Goal: Task Accomplishment & Management: Complete application form

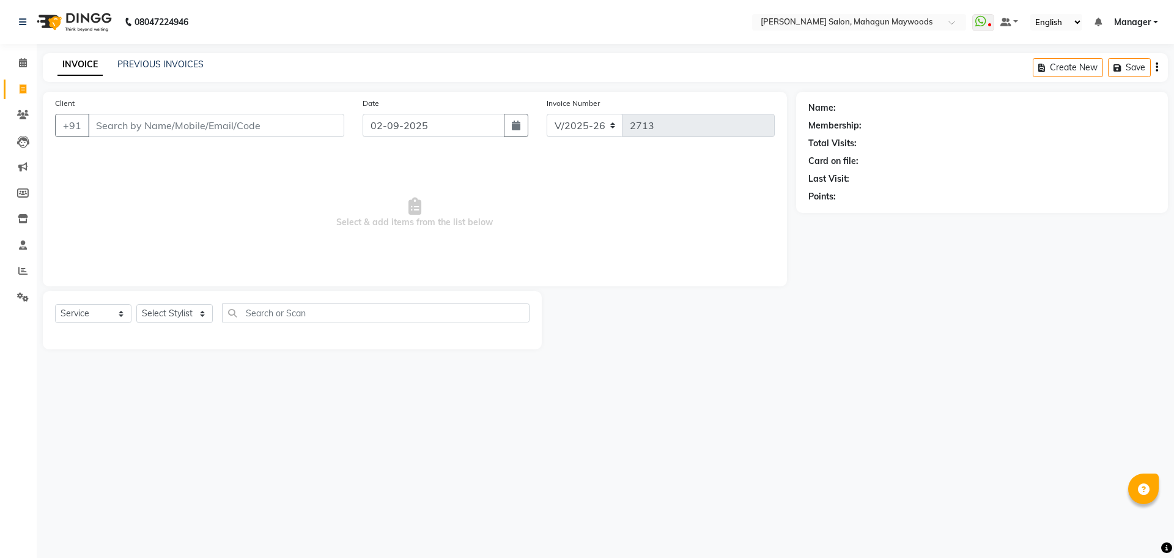
select select "6425"
select select "service"
click at [141, 131] on input "Client" at bounding box center [216, 125] width 256 height 23
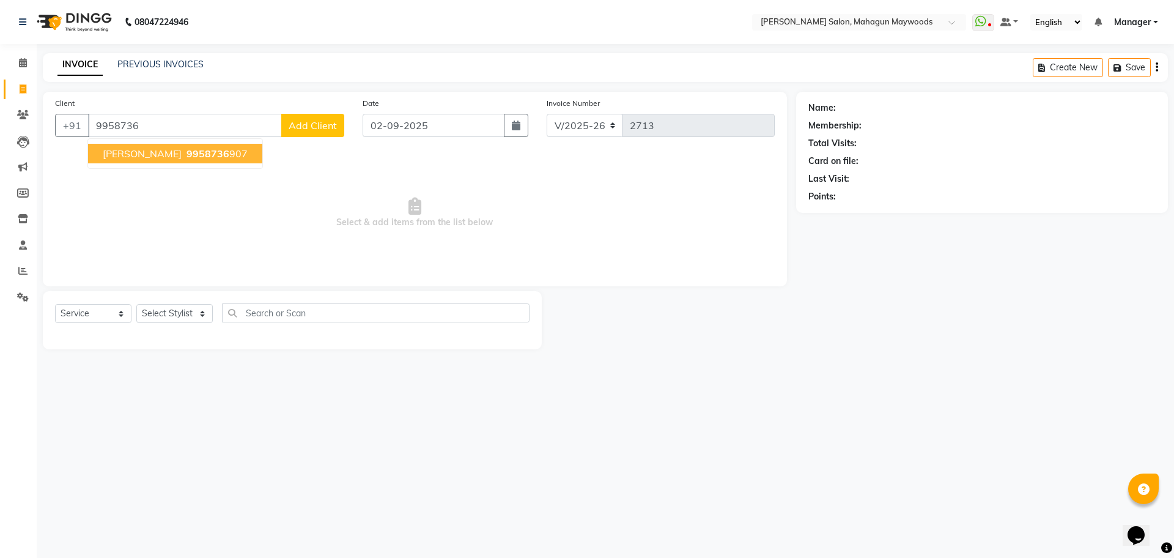
click at [187, 155] on span "9958736" at bounding box center [208, 153] width 43 height 12
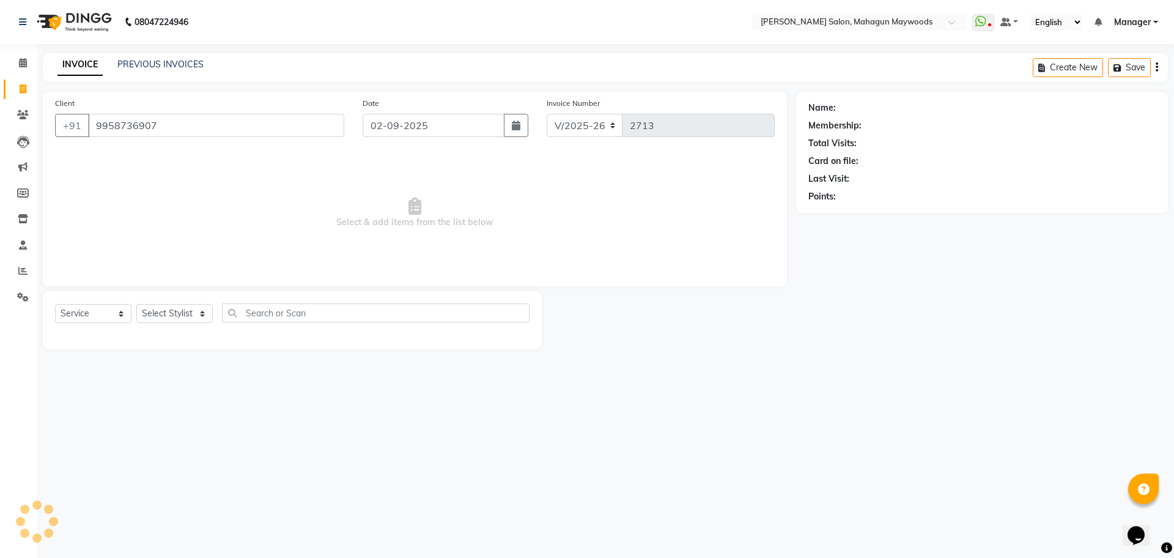
type input "9958736907"
click at [844, 214] on icon "button" at bounding box center [842, 214] width 9 height 9
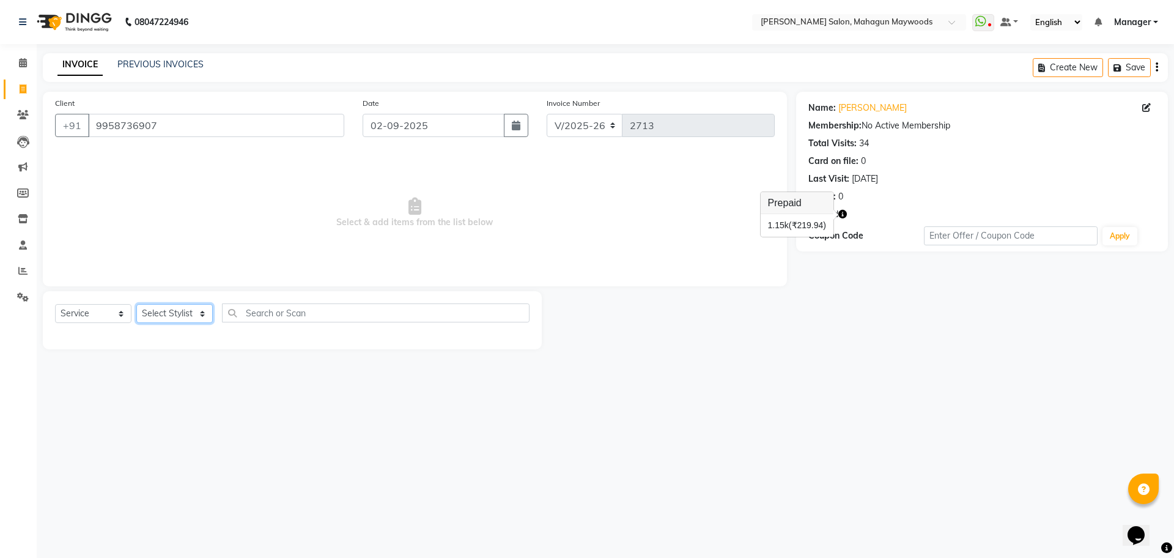
click at [202, 319] on select "Select Stylist Aarti [PERSON_NAME] Manager Pranshant [PERSON_NAME] V Admin" at bounding box center [174, 313] width 76 height 19
select select "48622"
click at [136, 304] on select "Select Stylist Aarti [PERSON_NAME] Manager Pranshant [PERSON_NAME] V Admin" at bounding box center [174, 313] width 76 height 19
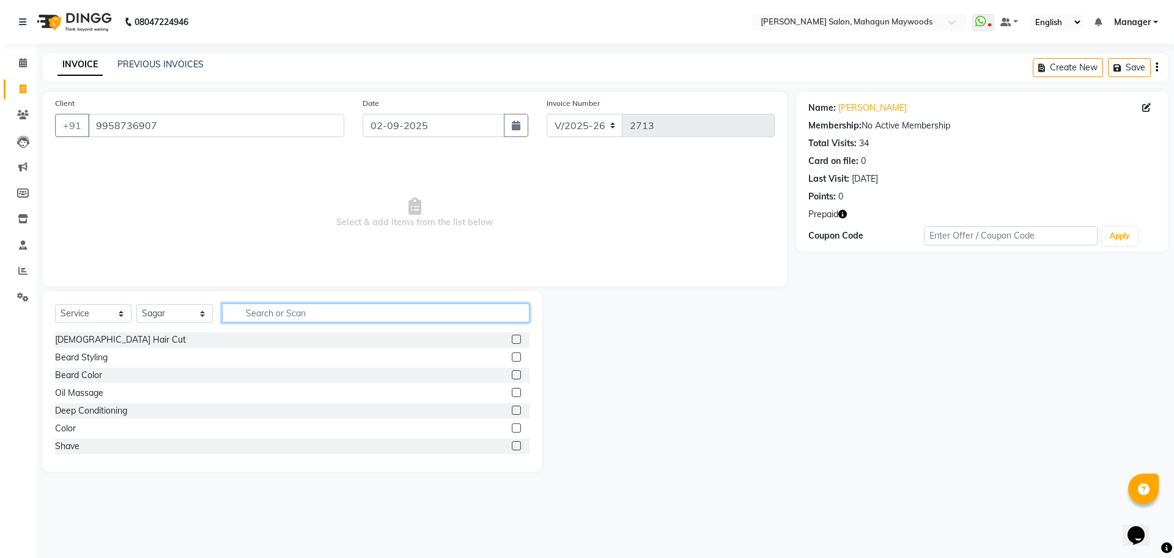
click at [335, 308] on input "text" at bounding box center [376, 312] width 308 height 19
click at [512, 421] on div at bounding box center [521, 428] width 18 height 15
click at [512, 429] on label at bounding box center [516, 427] width 9 height 9
click at [512, 429] on input "checkbox" at bounding box center [516, 428] width 8 height 8
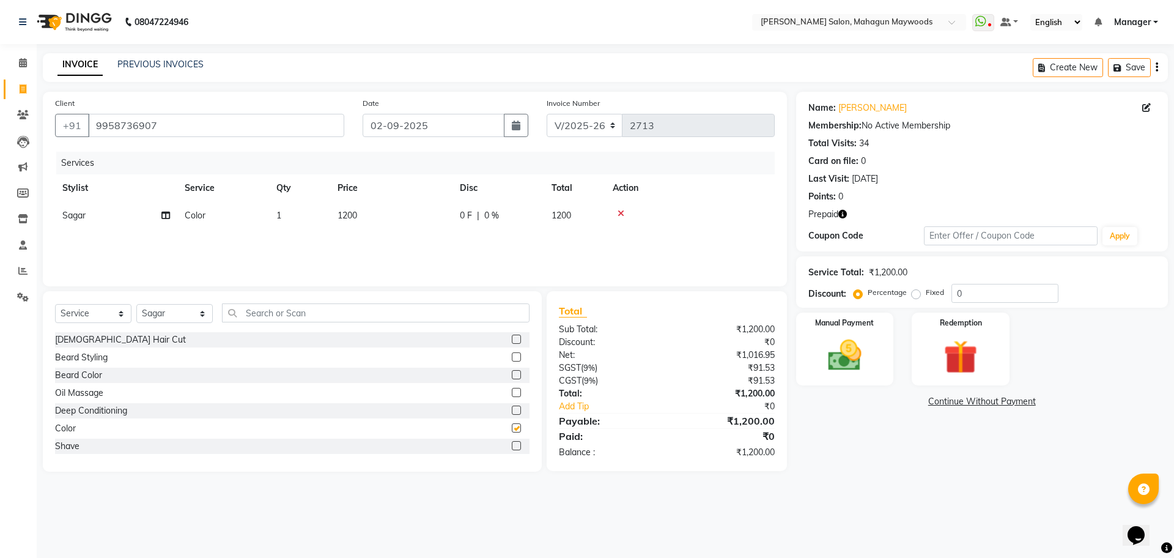
checkbox input "false"
click at [356, 215] on span "1200" at bounding box center [348, 215] width 20 height 11
select select "48622"
click at [426, 217] on input "1200" at bounding box center [449, 218] width 108 height 19
type input "1"
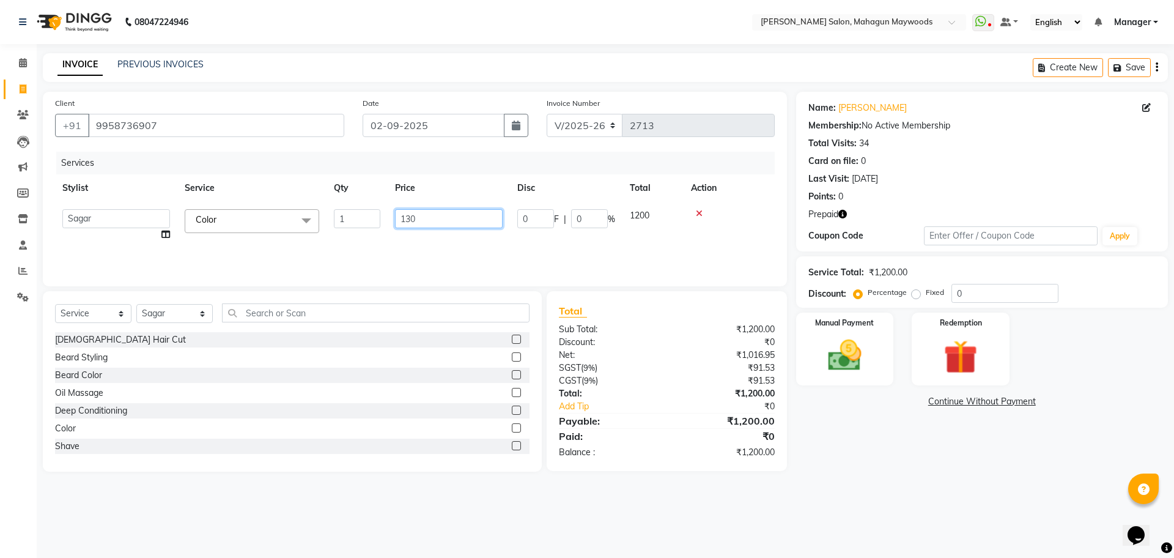
type input "1300"
click at [437, 235] on div "Services Stylist Service Qty Price Disc Total Action Aarti [PERSON_NAME] Manage…" at bounding box center [415, 213] width 720 height 122
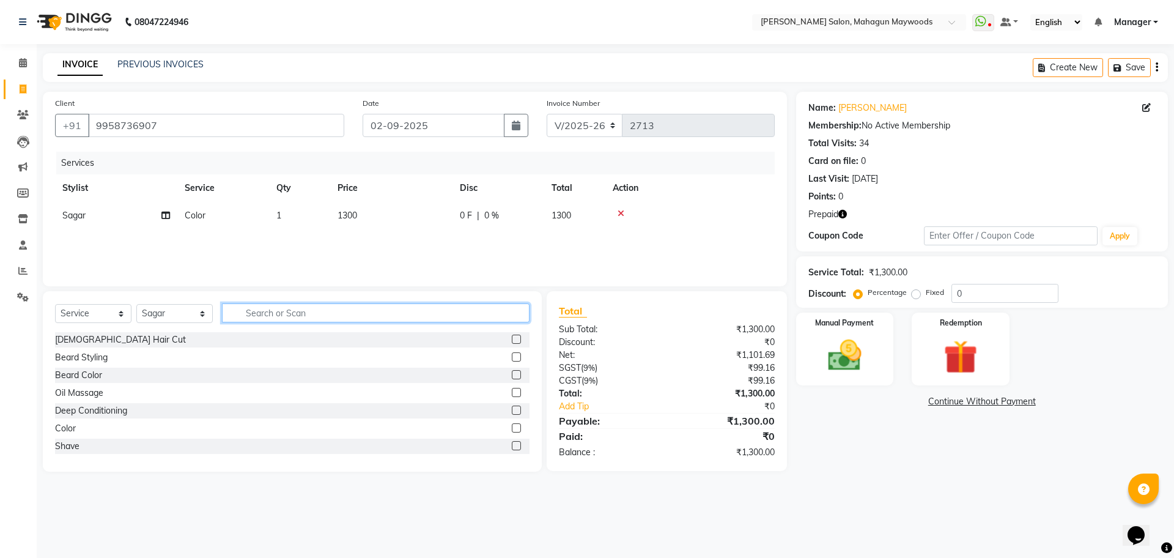
click at [299, 314] on input "text" at bounding box center [376, 312] width 308 height 19
type input "W"
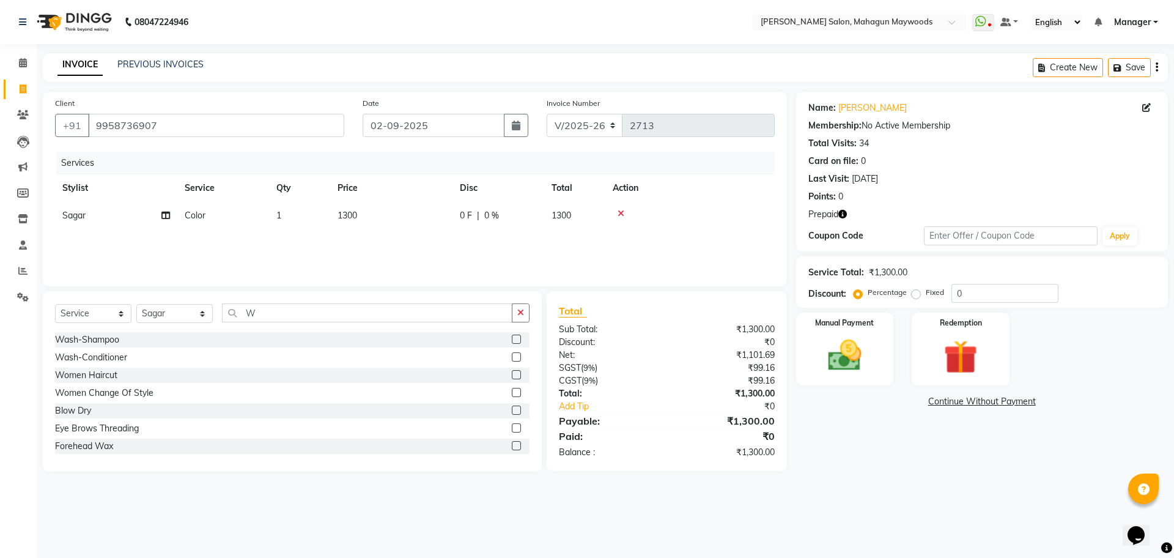
click at [512, 371] on label at bounding box center [516, 374] width 9 height 9
click at [512, 371] on input "checkbox" at bounding box center [516, 375] width 8 height 8
checkbox input "false"
click at [286, 320] on input "W" at bounding box center [367, 312] width 290 height 19
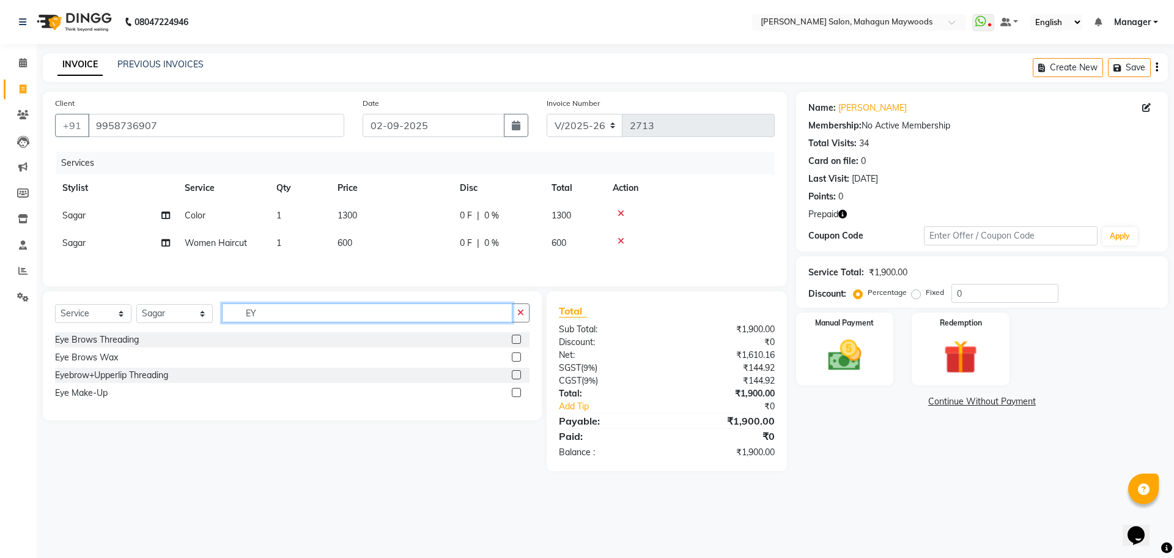
type input "EY"
click at [516, 344] on label at bounding box center [516, 339] width 9 height 9
click at [516, 344] on input "checkbox" at bounding box center [516, 340] width 8 height 8
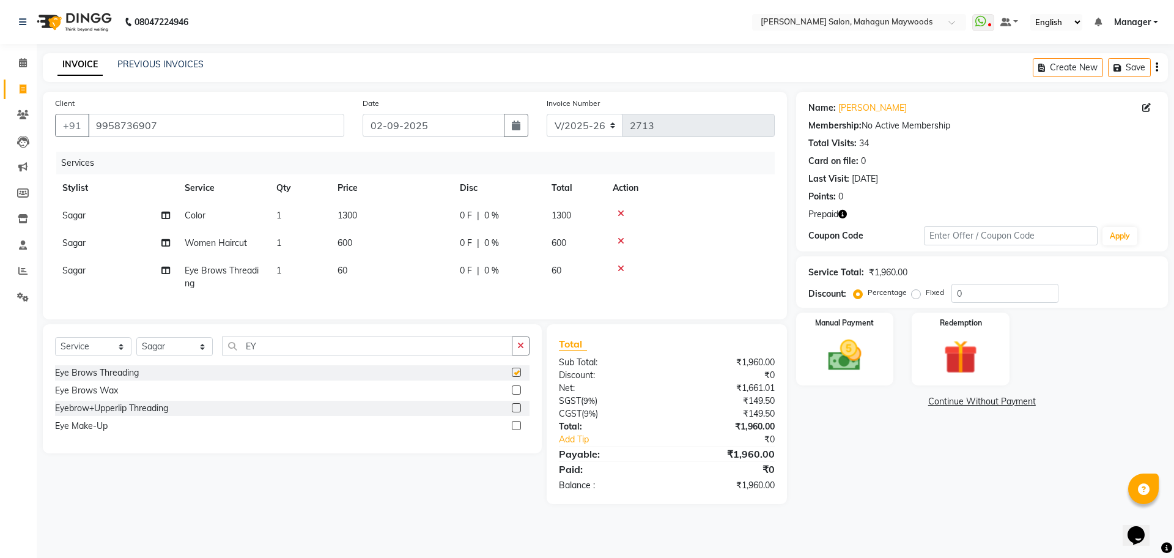
checkbox input "false"
click at [357, 261] on td "60" at bounding box center [391, 277] width 122 height 40
select select "48622"
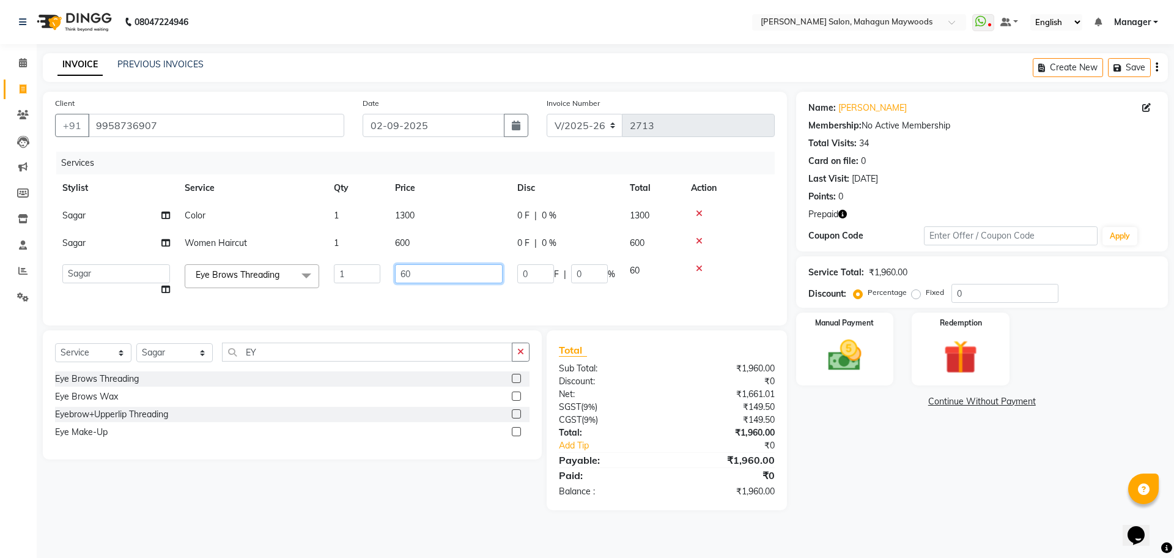
click at [435, 273] on input "60" at bounding box center [449, 273] width 108 height 19
type input "6"
type input "260"
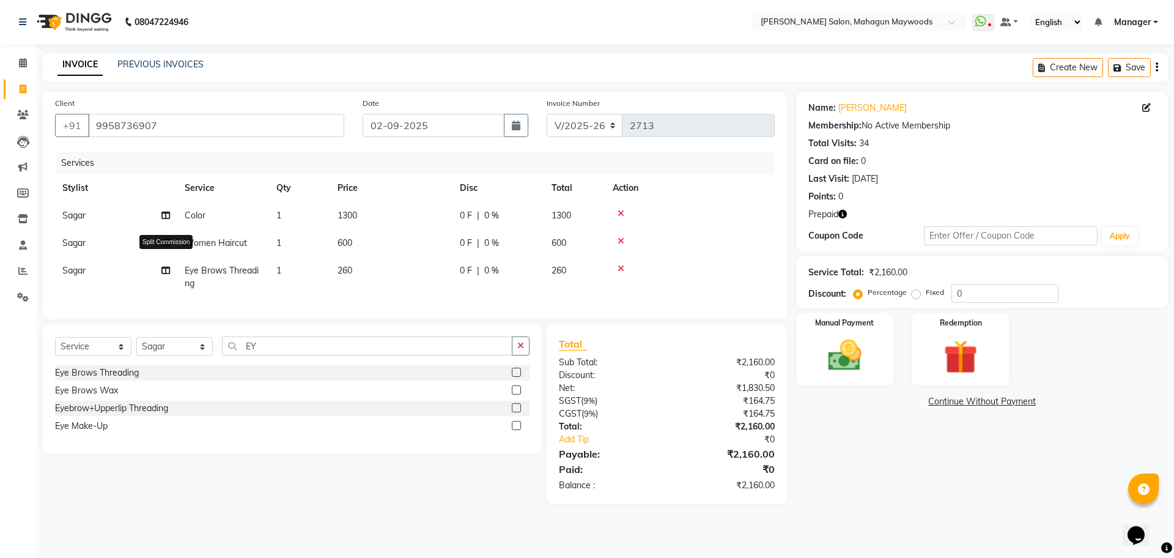
click at [166, 268] on icon at bounding box center [165, 270] width 9 height 9
select select "48622"
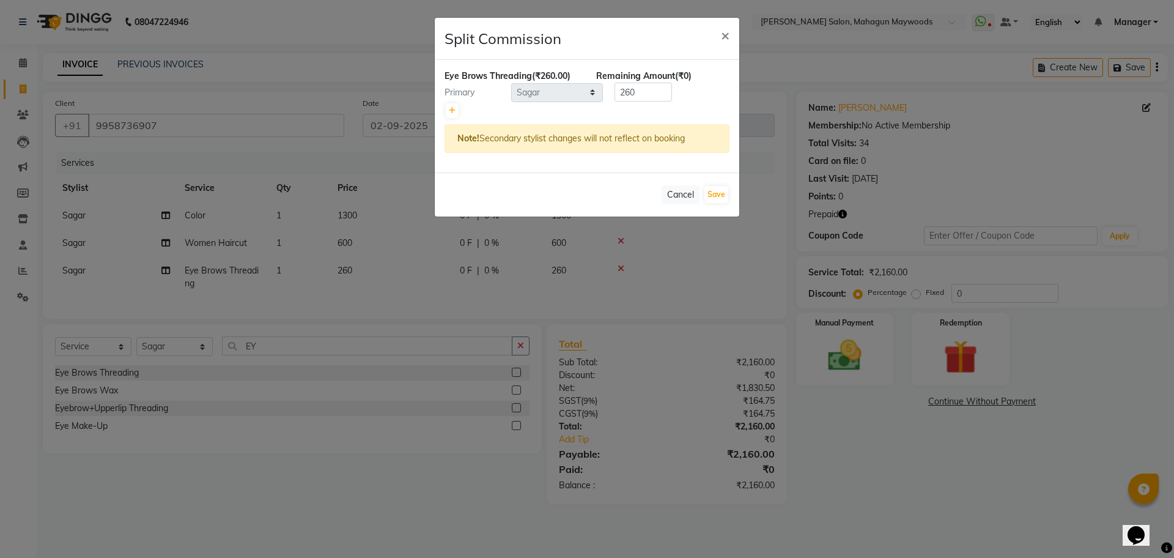
click at [221, 297] on ngb-modal-window "Split Commission × Eye Brows Threading (₹260.00) Remaining Amount (₹0) Primary …" at bounding box center [587, 279] width 1174 height 558
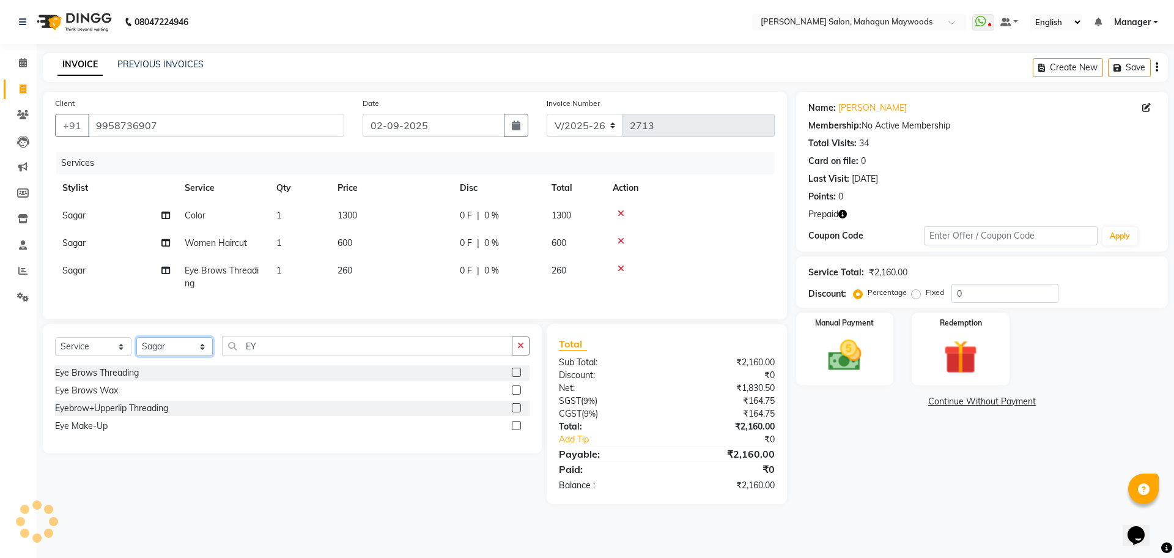
click at [207, 356] on select "Select Stylist Aarti [PERSON_NAME] Manager Pranshant [PERSON_NAME] V Admin" at bounding box center [174, 346] width 76 height 19
select select "48625"
click at [136, 349] on select "Select Stylist Aarti [PERSON_NAME] Manager Pranshant [PERSON_NAME] V Admin" at bounding box center [174, 346] width 76 height 19
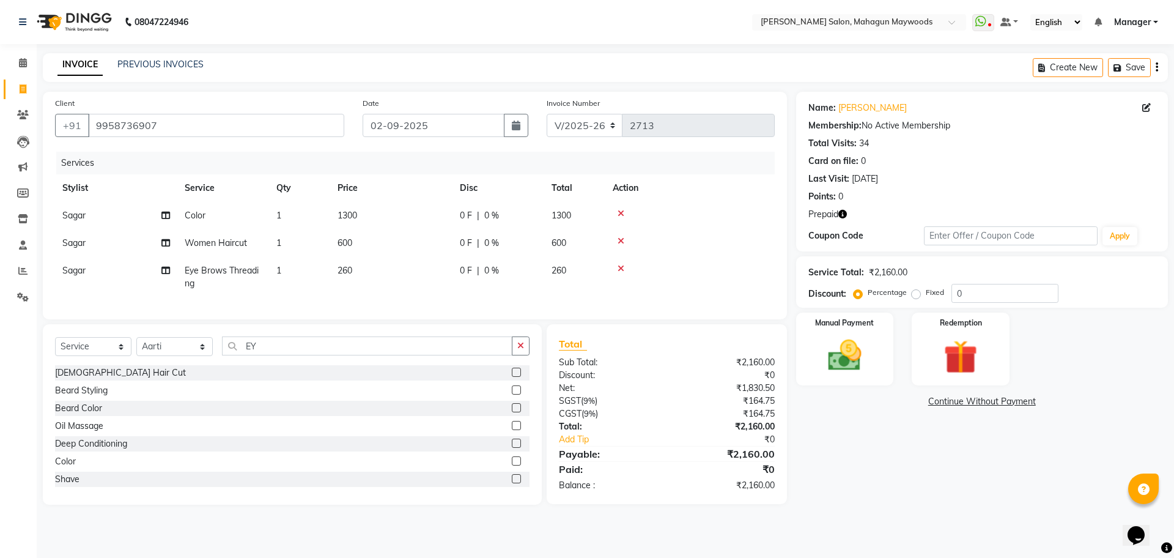
click at [622, 265] on icon at bounding box center [621, 268] width 7 height 9
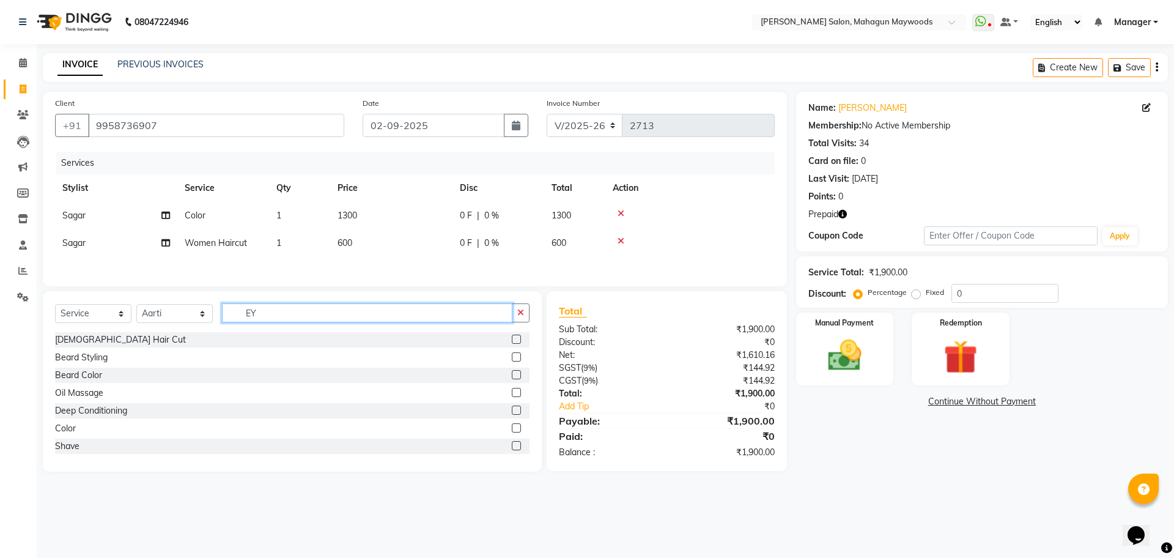
click at [325, 322] on input "EY" at bounding box center [367, 312] width 290 height 19
type input "E"
type input "EY"
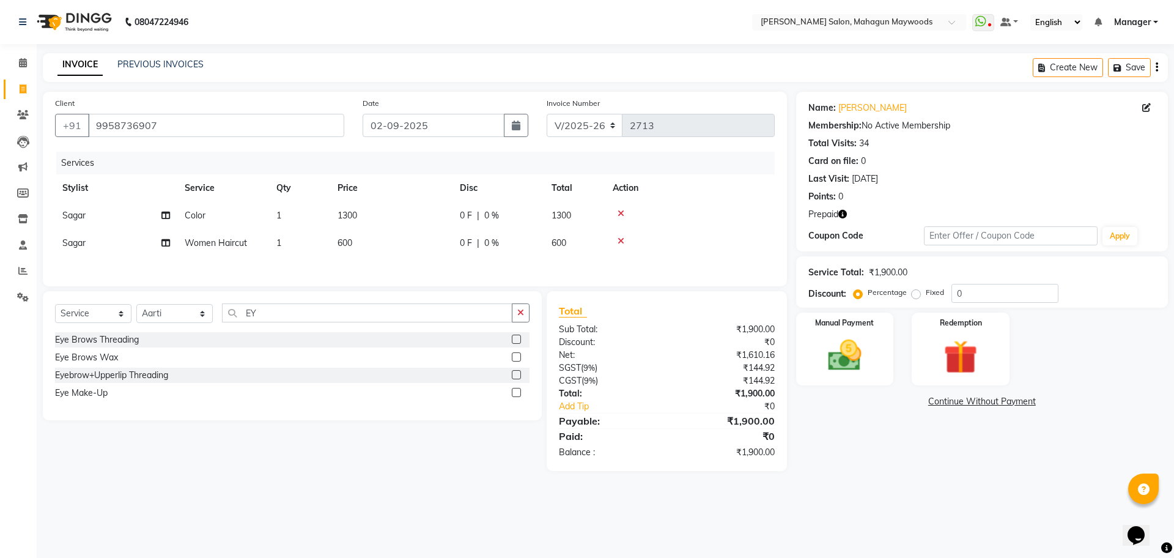
drag, startPoint x: 519, startPoint y: 339, endPoint x: 507, endPoint y: 329, distance: 15.6
click at [518, 339] on label at bounding box center [516, 339] width 9 height 9
click at [518, 339] on input "checkbox" at bounding box center [516, 340] width 8 height 8
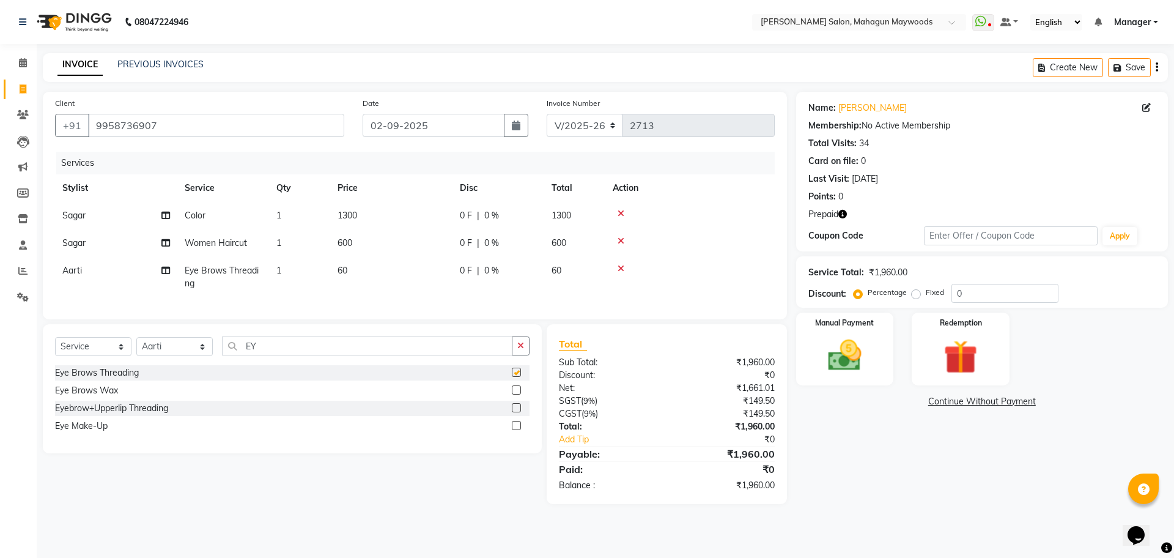
checkbox input "false"
click at [366, 265] on td "60" at bounding box center [391, 277] width 122 height 40
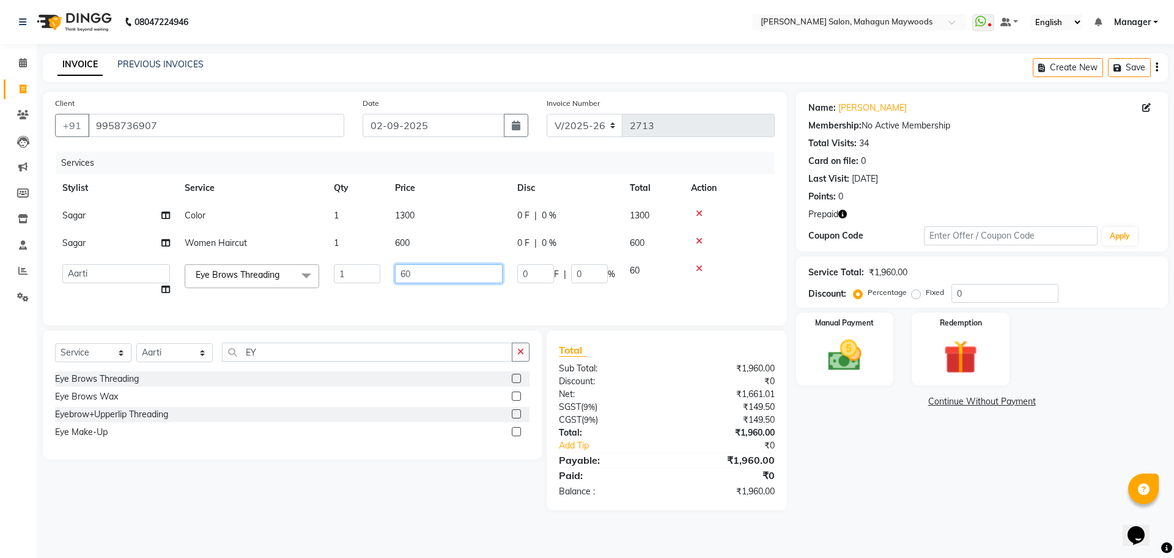
click at [399, 271] on input "60" at bounding box center [449, 273] width 108 height 19
type input "260"
click at [437, 305] on div "Services Stylist Service Qty Price Disc Total Action Sagar Color 1 1300 0 F | 0…" at bounding box center [415, 232] width 720 height 161
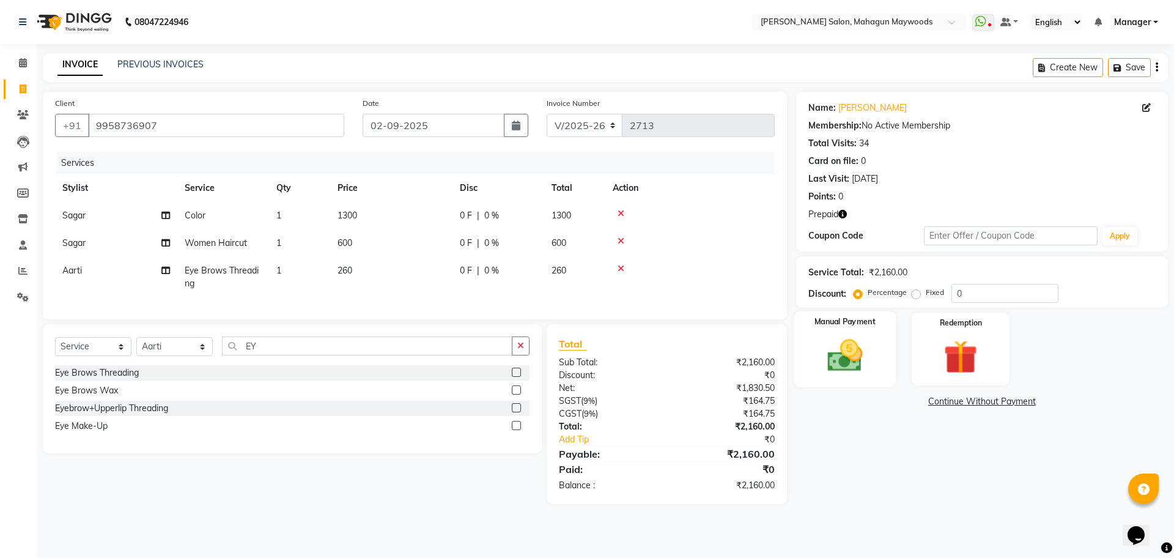
click at [852, 320] on label "Manual Payment" at bounding box center [845, 322] width 61 height 12
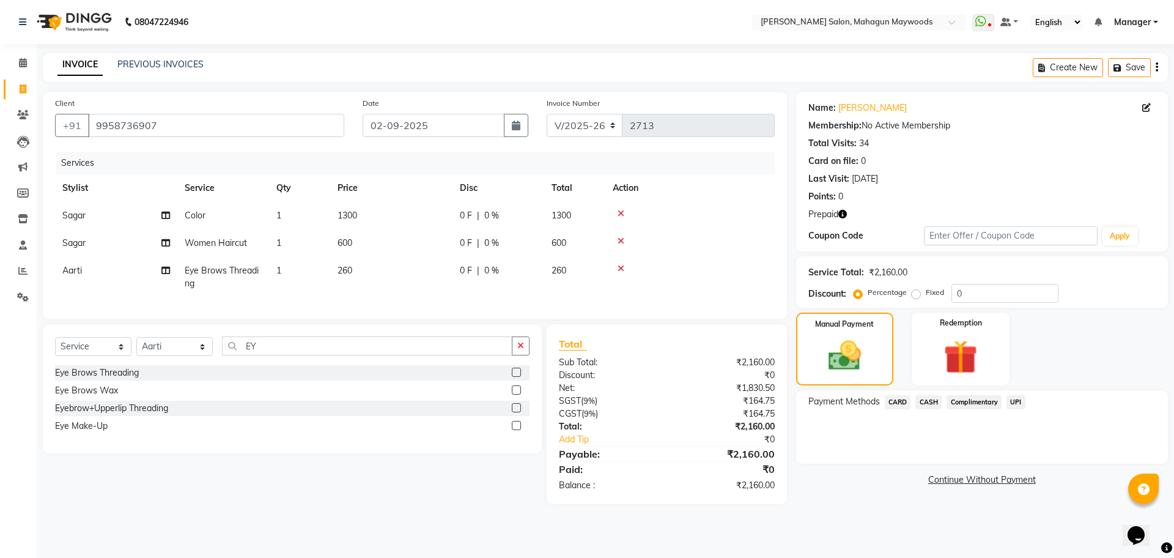
click at [1019, 399] on span "UPI" at bounding box center [1016, 402] width 19 height 14
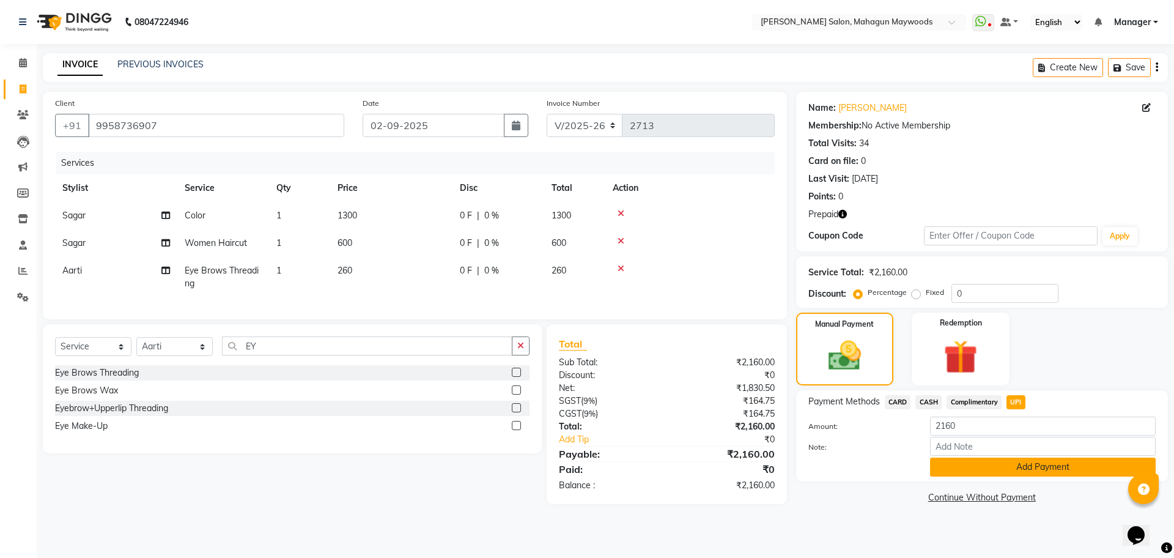
click at [1016, 462] on button "Add Payment" at bounding box center [1043, 466] width 226 height 19
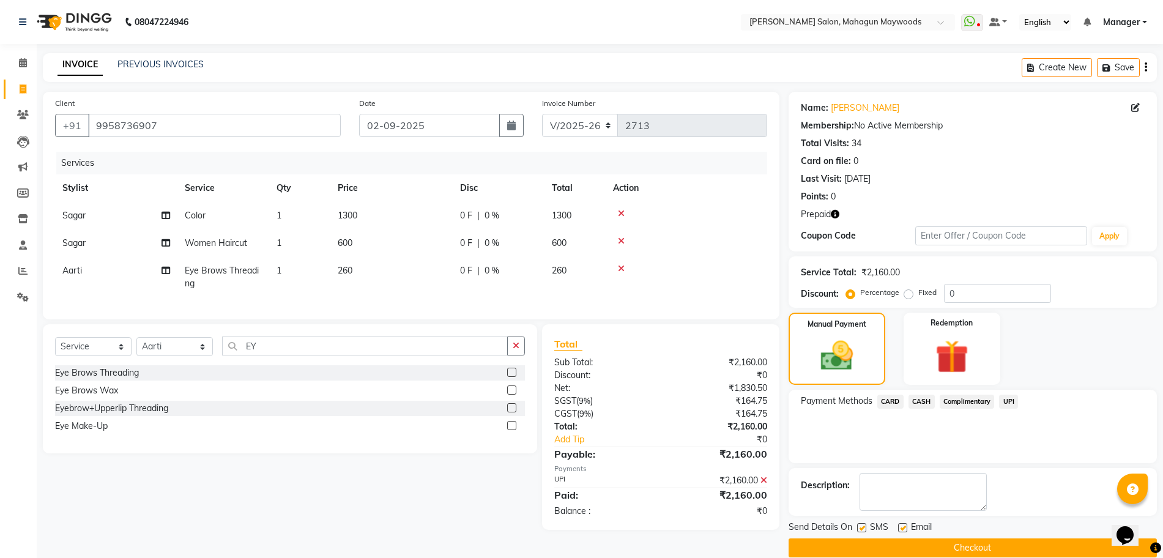
click at [1028, 544] on button "Checkout" at bounding box center [972, 547] width 368 height 19
